Goal: Complete application form

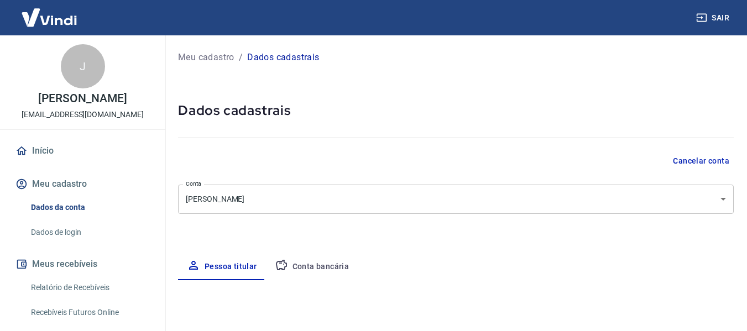
select select "MS"
select select "business"
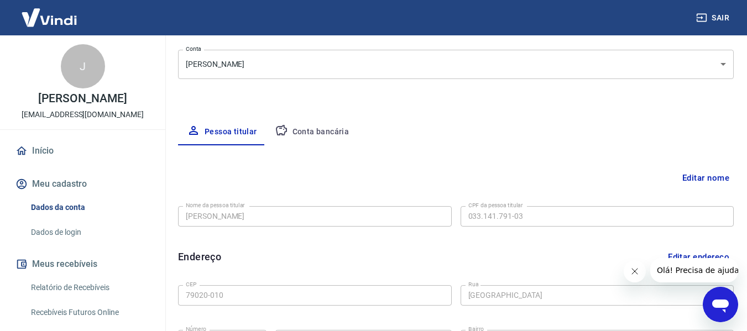
scroll to position [166, 0]
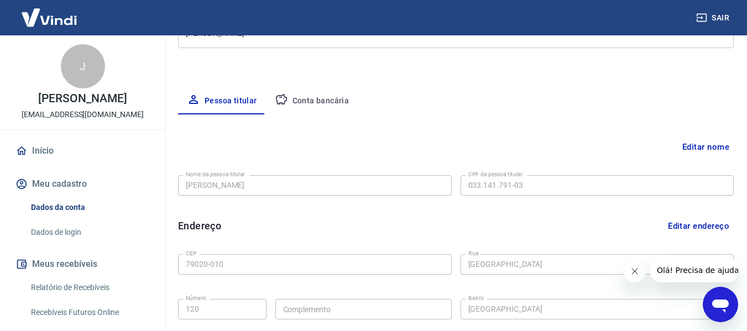
click at [294, 108] on button "Conta bancária" at bounding box center [312, 101] width 92 height 27
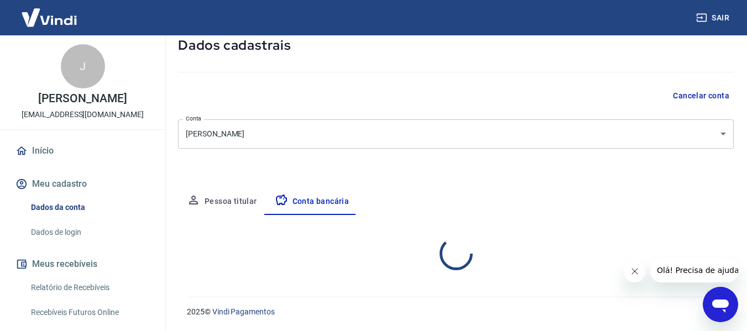
select select "1"
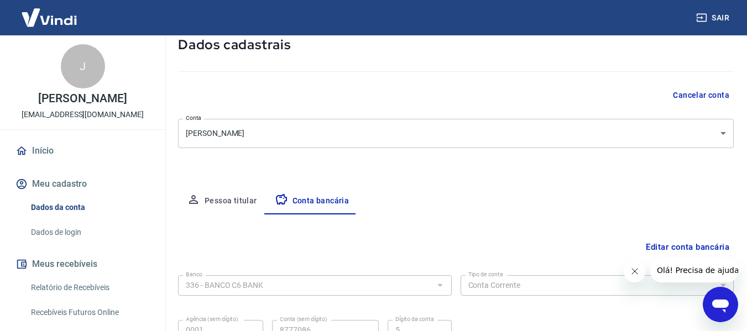
scroll to position [0, 0]
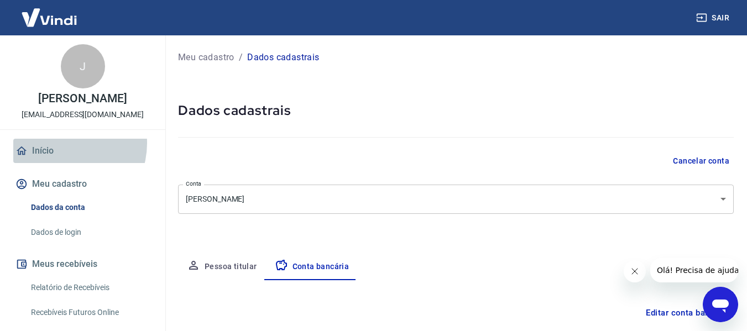
click at [62, 155] on link "Início" at bounding box center [82, 151] width 139 height 24
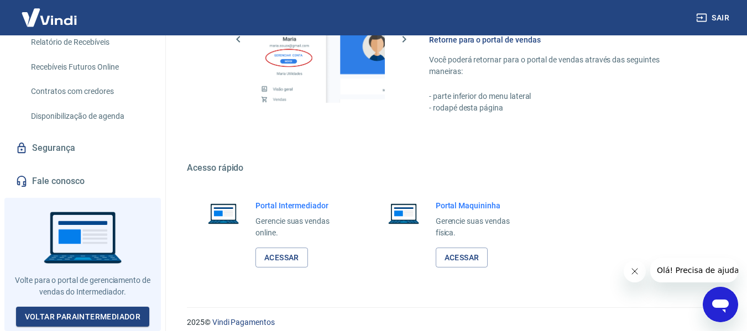
scroll to position [772, 0]
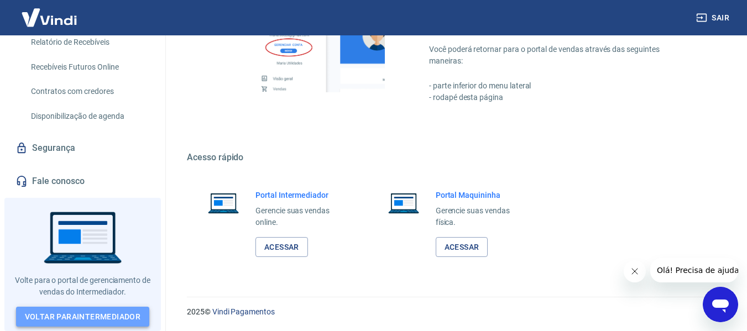
click at [127, 309] on link "Voltar para Intermediador" at bounding box center [83, 317] width 134 height 20
